Goal: Task Accomplishment & Management: Complete application form

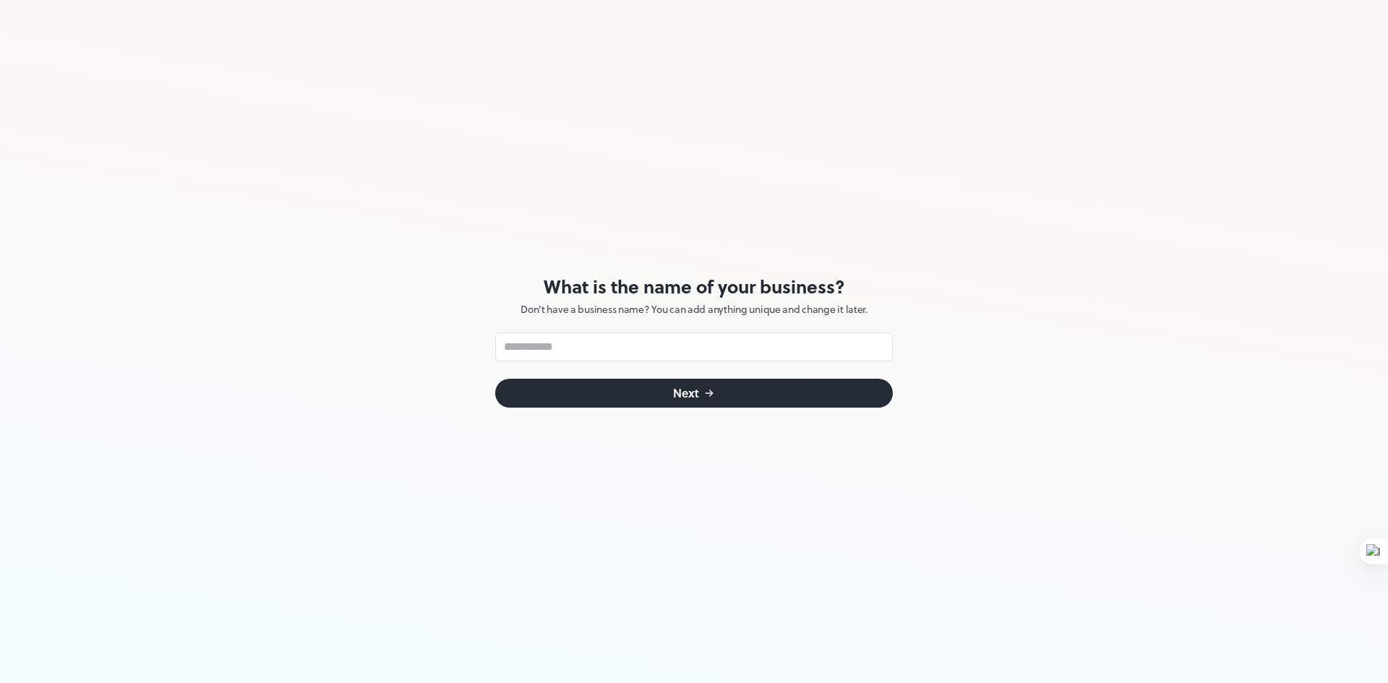
drag, startPoint x: 440, startPoint y: 234, endPoint x: 390, endPoint y: 362, distance: 137.6
click at [390, 362] on div "What is the name of your business? Don't have a business name? You can add anyt…" at bounding box center [694, 341] width 1388 height 683
click at [579, 338] on input "text" at bounding box center [694, 347] width 398 height 29
type input "******"
click at [740, 391] on button "Next" at bounding box center [694, 393] width 398 height 29
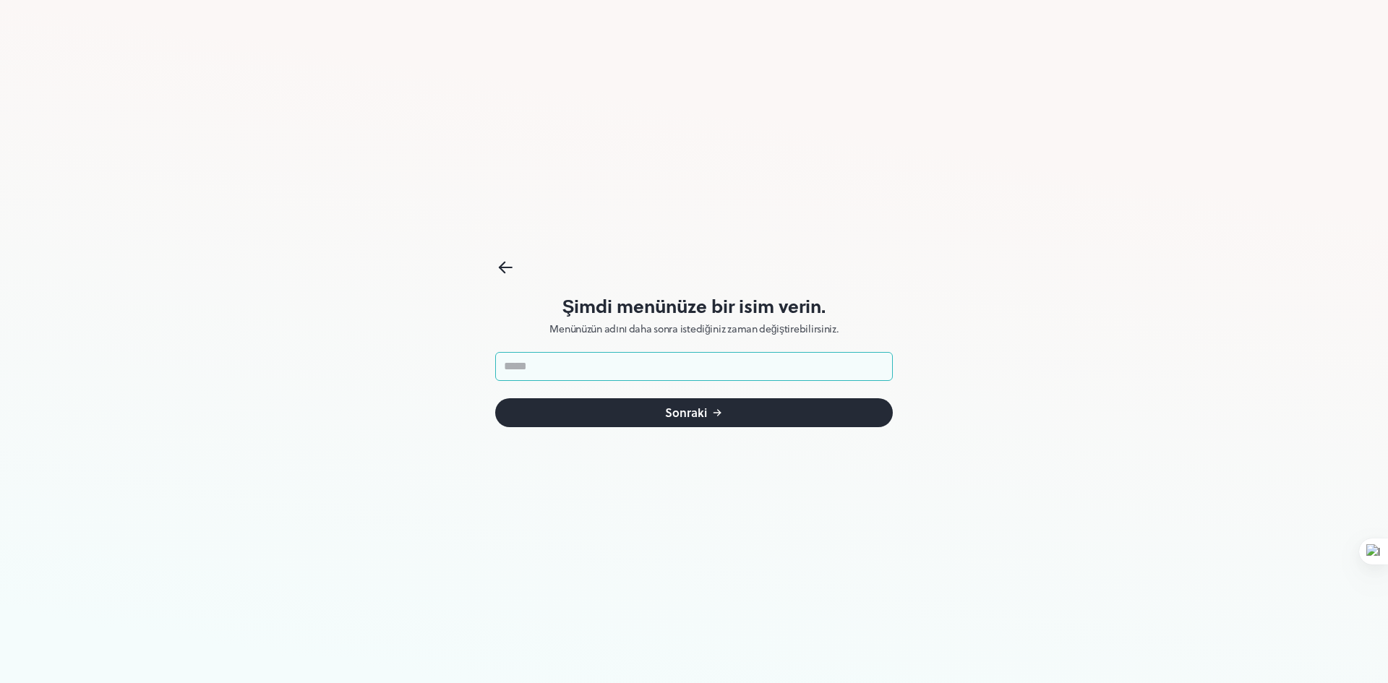
click at [722, 363] on input "text" at bounding box center [694, 366] width 398 height 29
type input "****"
click at [678, 421] on button "Sonraki" at bounding box center [694, 412] width 398 height 29
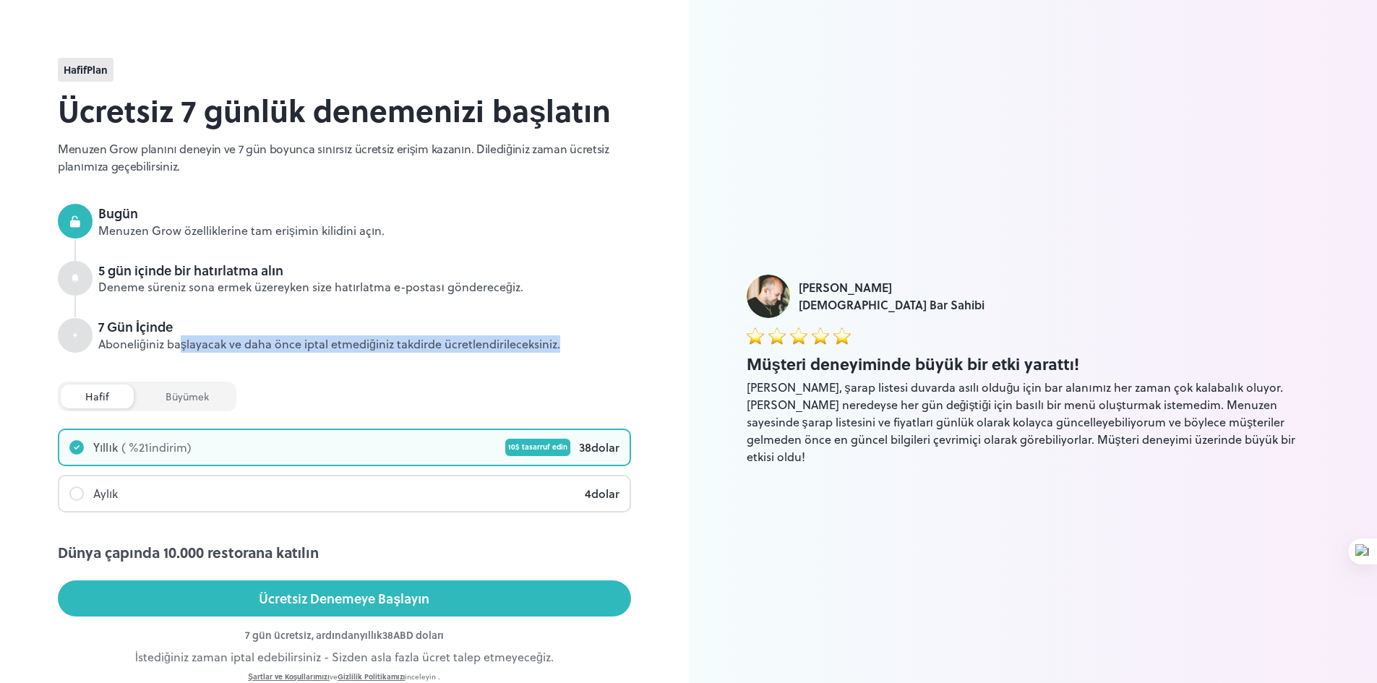
drag, startPoint x: 200, startPoint y: 342, endPoint x: 565, endPoint y: 344, distance: 364.4
click at [565, 344] on div "Aboneliğiniz başlayacak ve daha önce iptal etmediğiniz takdirde ücretlendirilec…" at bounding box center [364, 344] width 533 height 17
click at [397, 328] on div "7 Gün İçinde" at bounding box center [364, 326] width 533 height 19
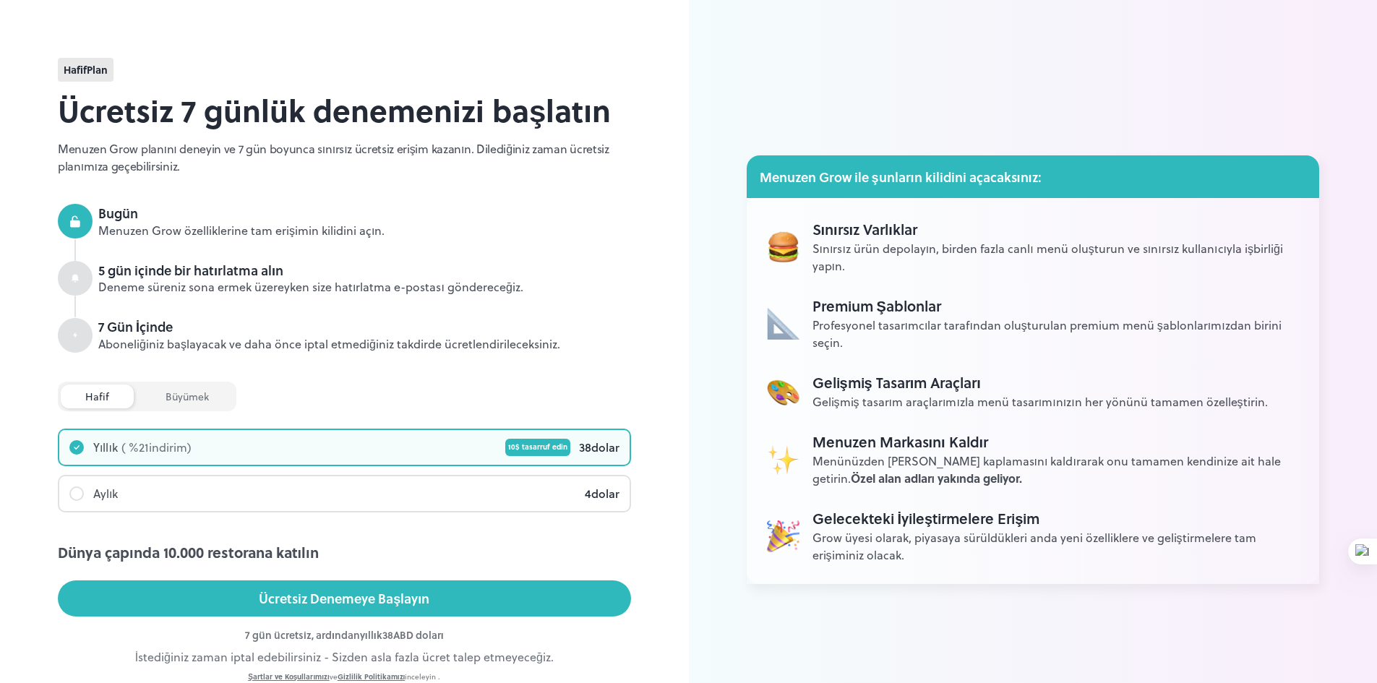
click at [208, 395] on div "büyümek" at bounding box center [187, 397] width 93 height 24
